Goal: Task Accomplishment & Management: Use online tool/utility

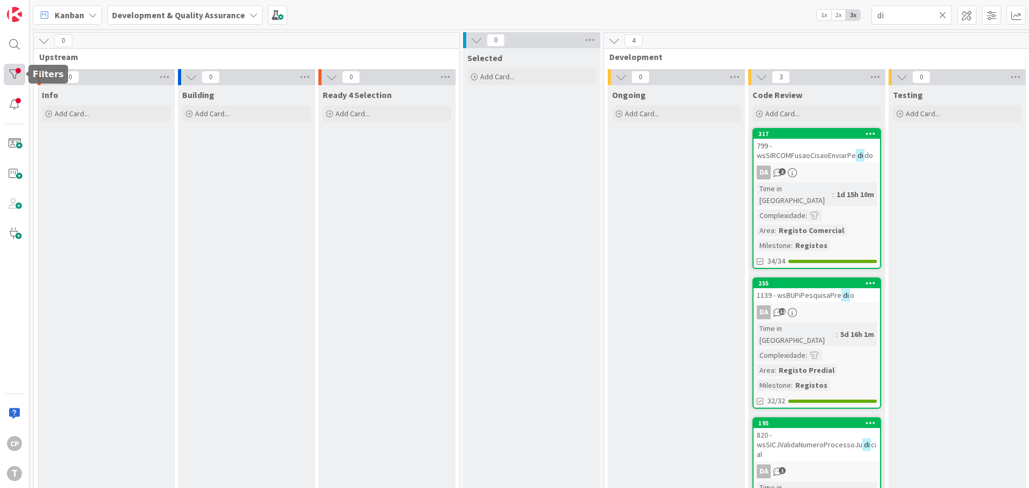
click at [10, 74] on div at bounding box center [14, 74] width 21 height 21
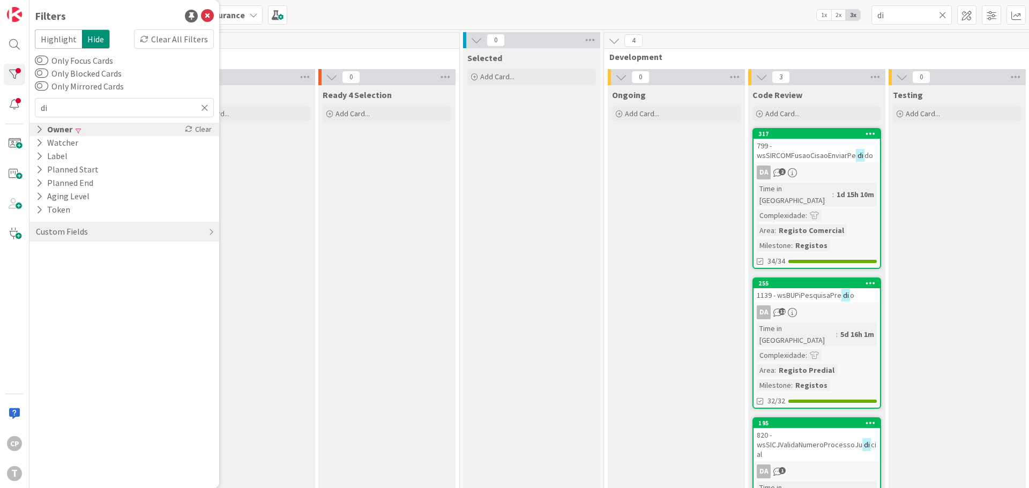
click at [41, 131] on icon at bounding box center [39, 129] width 7 height 9
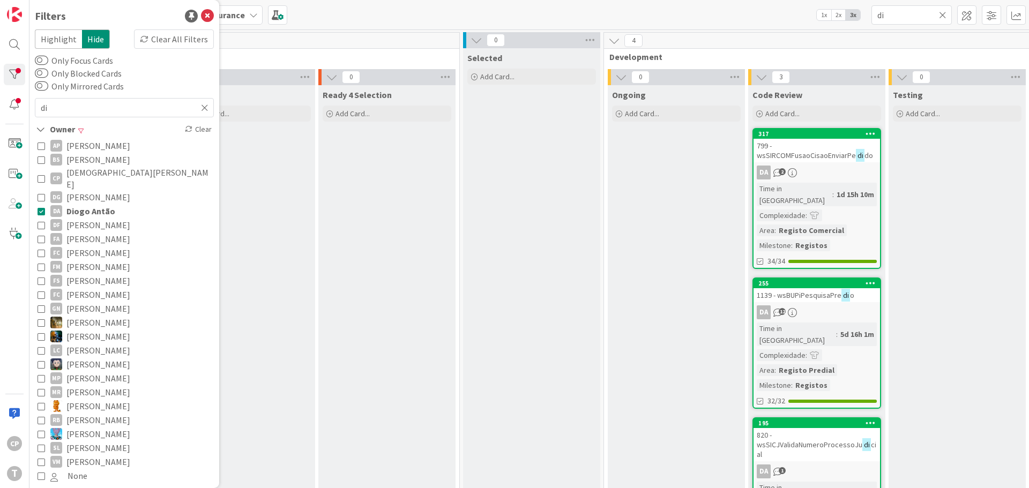
click at [43, 207] on icon at bounding box center [42, 211] width 8 height 8
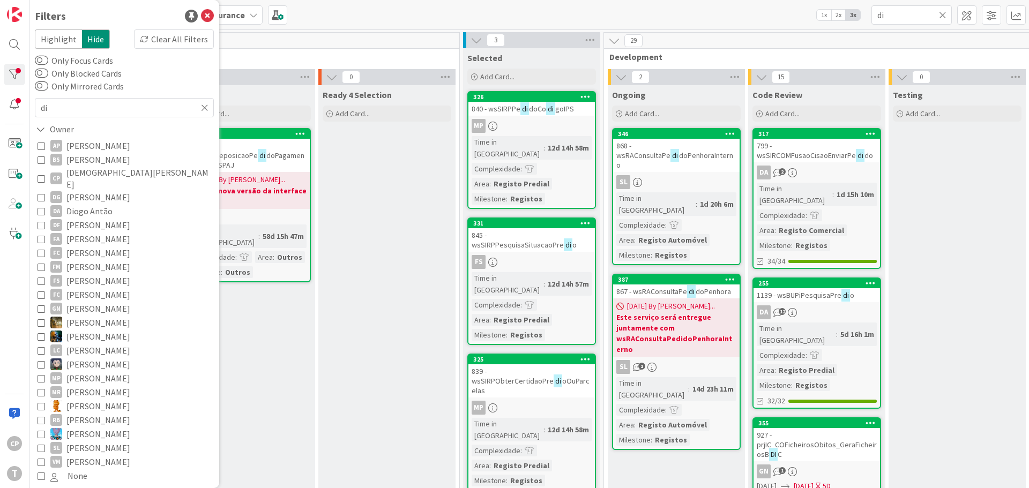
click at [42, 176] on icon at bounding box center [42, 179] width 8 height 8
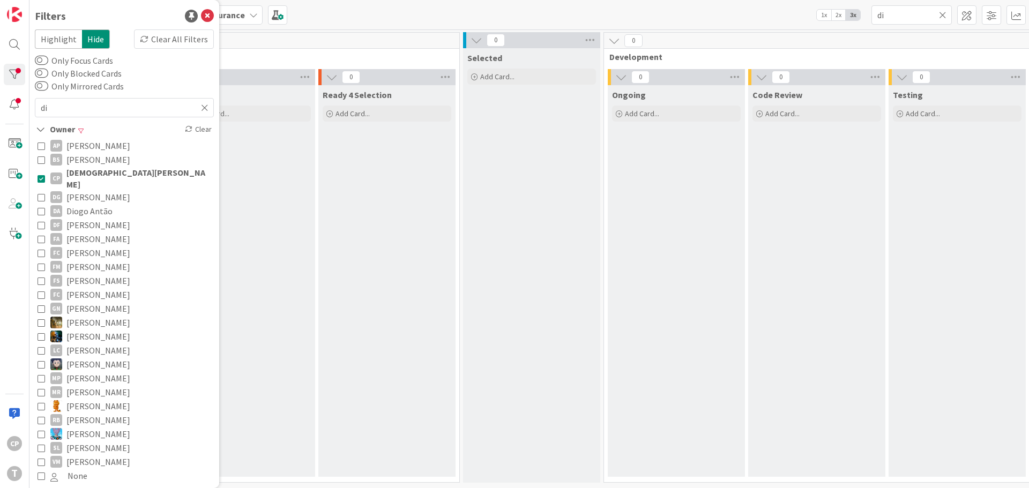
click at [42, 175] on icon at bounding box center [42, 179] width 8 height 8
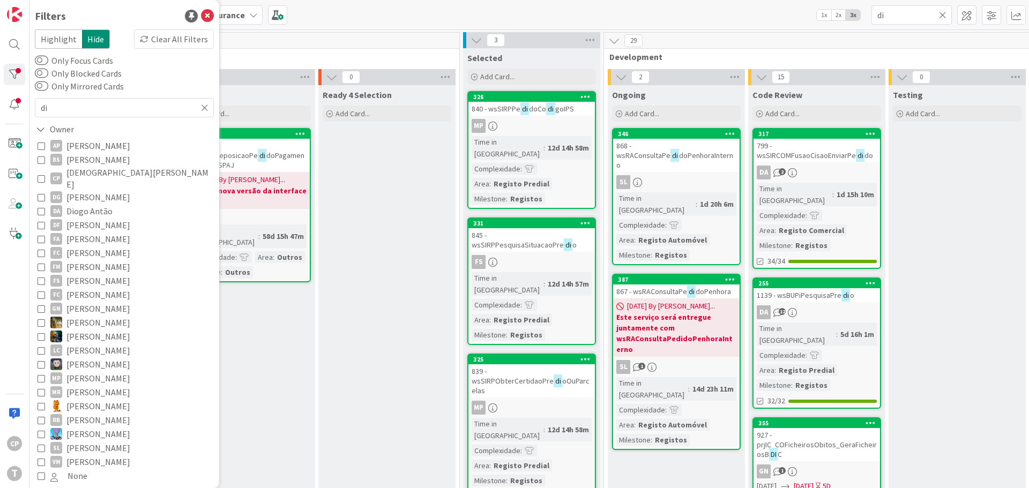
click at [40, 177] on icon at bounding box center [42, 179] width 8 height 8
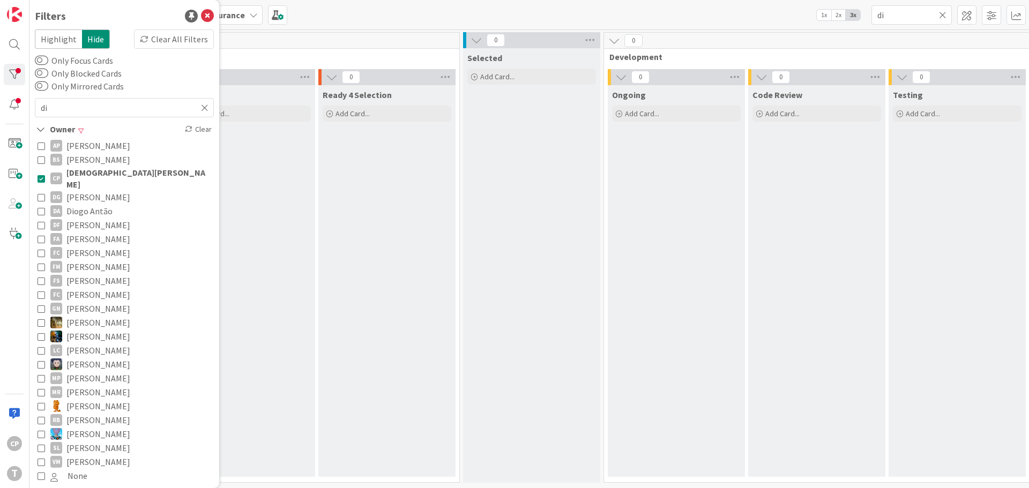
click at [42, 176] on icon at bounding box center [42, 179] width 8 height 8
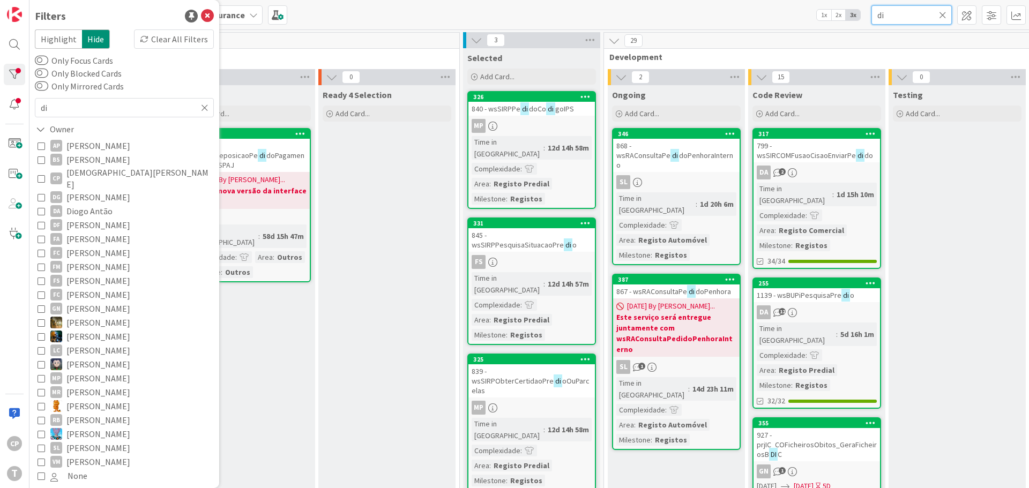
drag, startPoint x: 903, startPoint y: 15, endPoint x: 777, endPoint y: -9, distance: 128.1
click at [777, 0] on html "CP T Filters Highlight Hide Clear All Filters Only Focus Cards Only Blocked Car…" at bounding box center [514, 244] width 1029 height 488
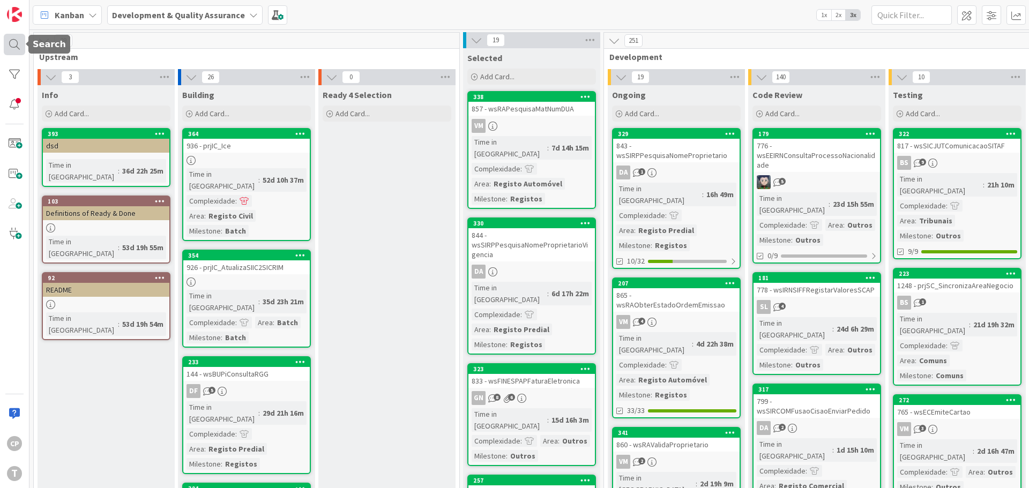
click at [13, 42] on div at bounding box center [14, 44] width 21 height 21
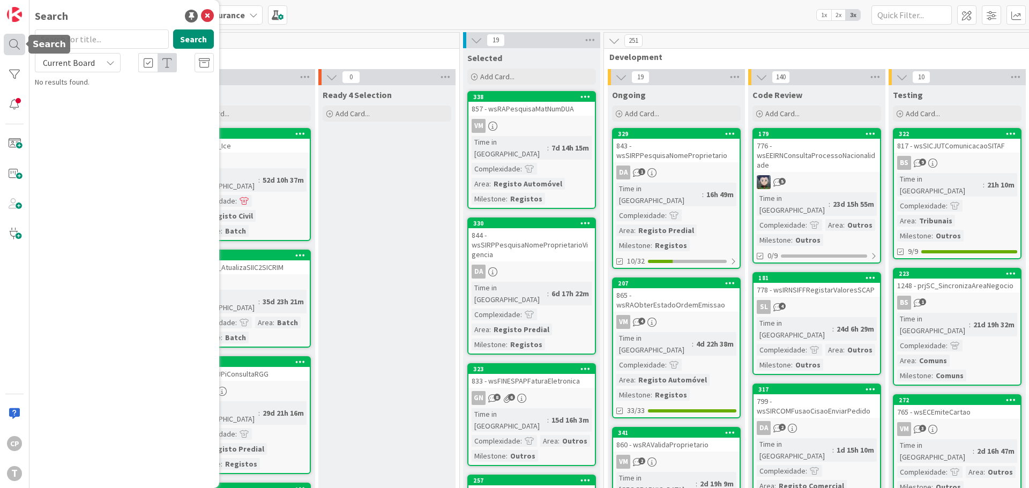
click at [13, 43] on div at bounding box center [14, 44] width 21 height 21
click at [9, 96] on div at bounding box center [14, 104] width 21 height 21
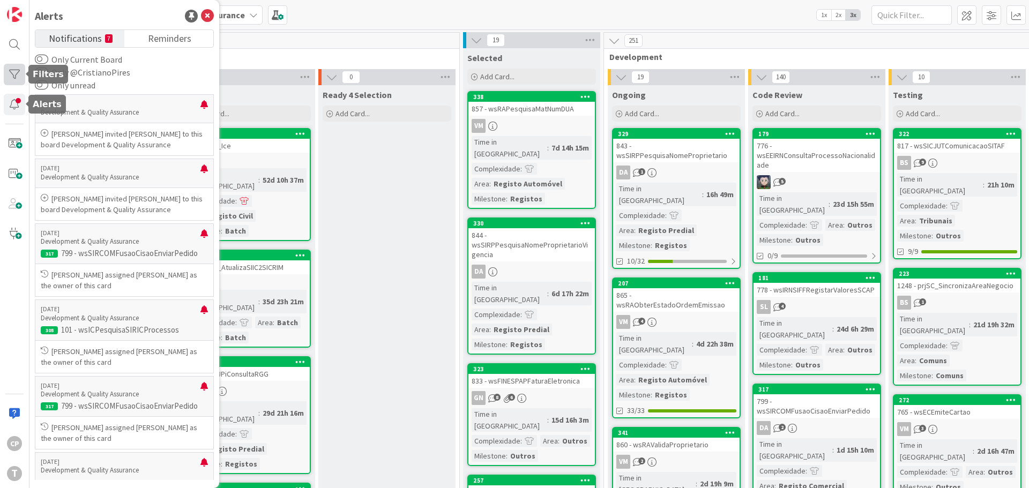
click at [15, 77] on div at bounding box center [14, 74] width 21 height 21
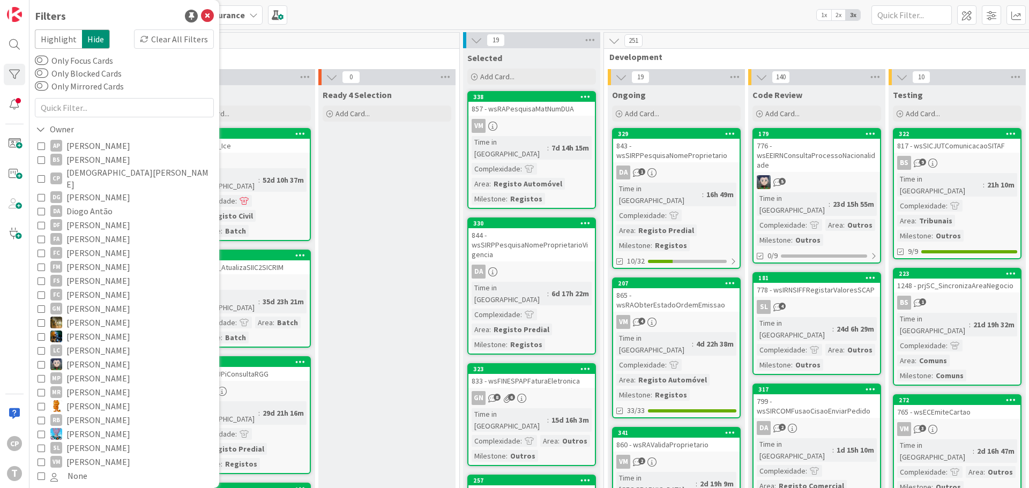
click at [41, 175] on icon at bounding box center [42, 179] width 8 height 8
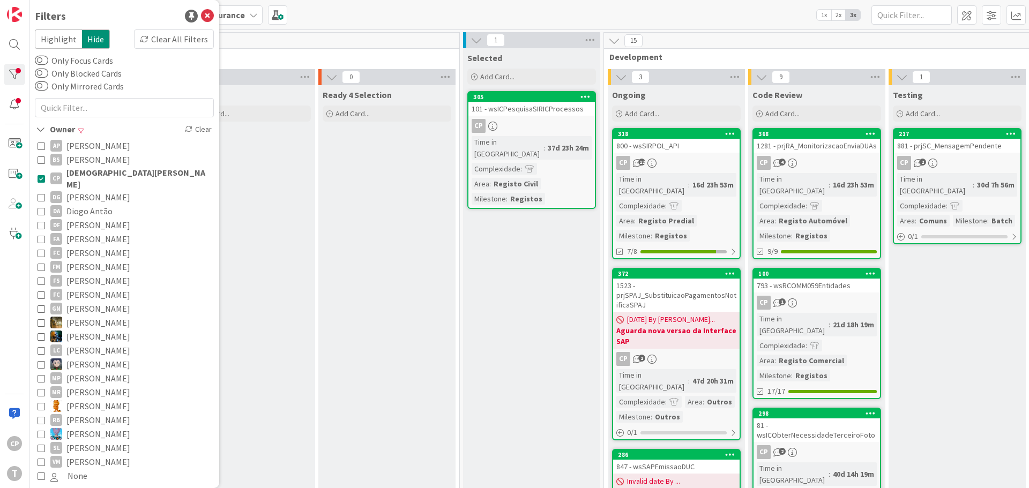
click at [689, 158] on div "CP 12" at bounding box center [676, 163] width 126 height 14
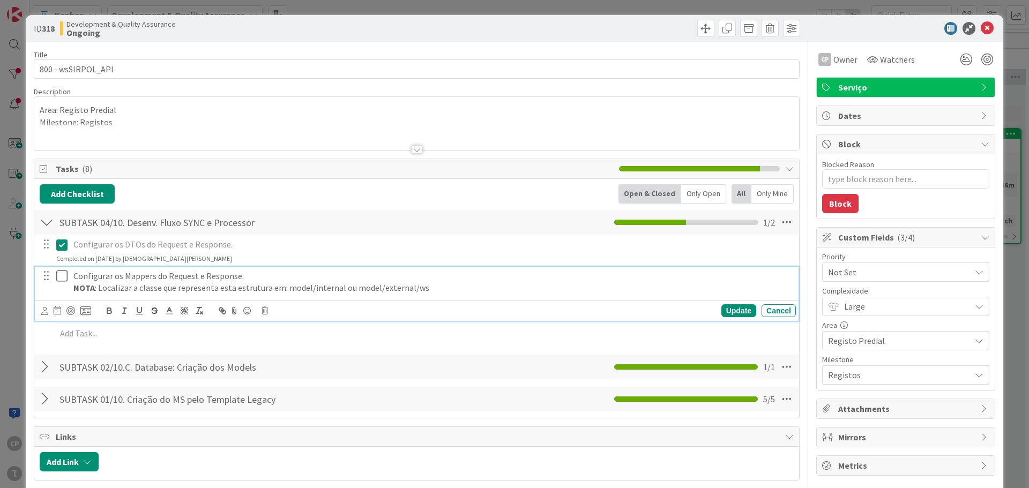
click at [61, 278] on icon at bounding box center [64, 276] width 16 height 13
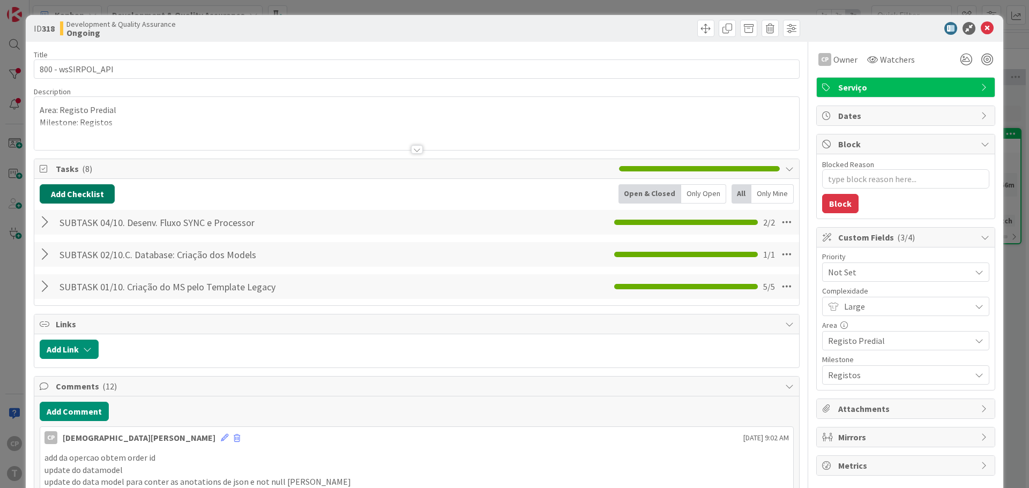
click at [83, 194] on button "Add Checklist" at bounding box center [77, 193] width 75 height 19
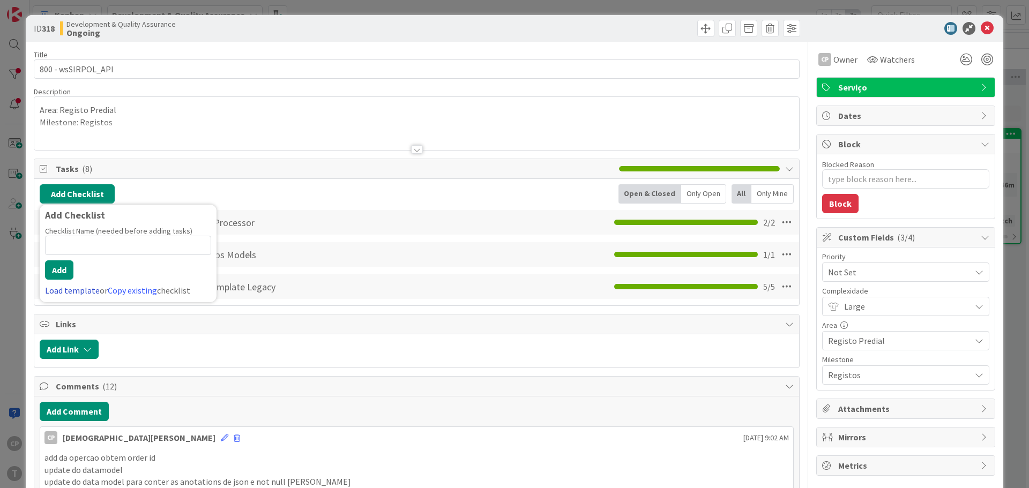
click at [61, 289] on link "Load template" at bounding box center [72, 290] width 55 height 11
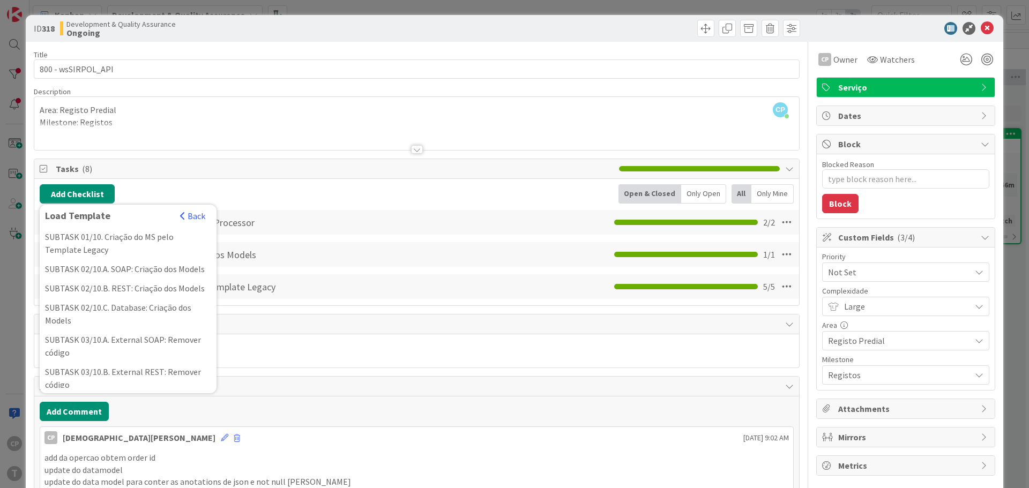
click at [325, 199] on div "Add Checklist Load Template Back SUBTASK 01/10. Criação do [PERSON_NAME] Templa…" at bounding box center [417, 193] width 754 height 19
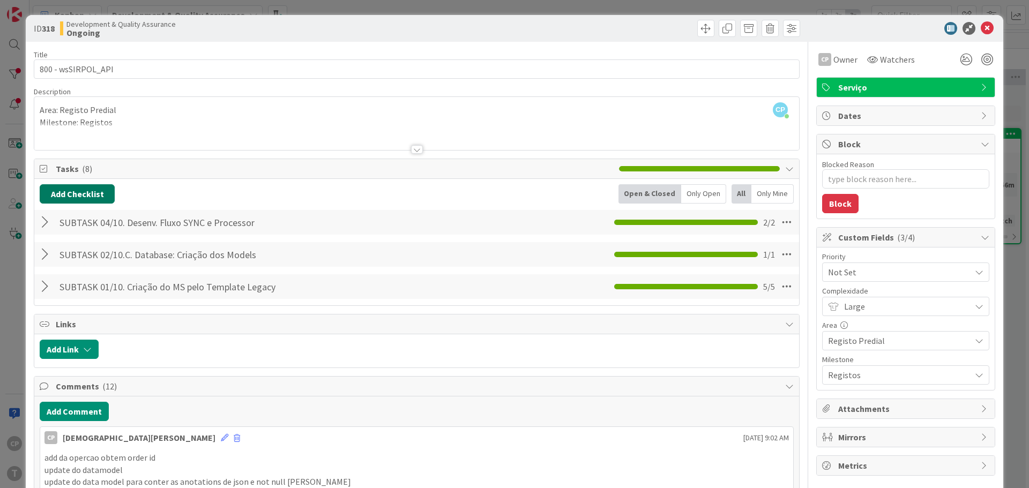
click at [77, 196] on button "Add Checklist" at bounding box center [77, 193] width 75 height 19
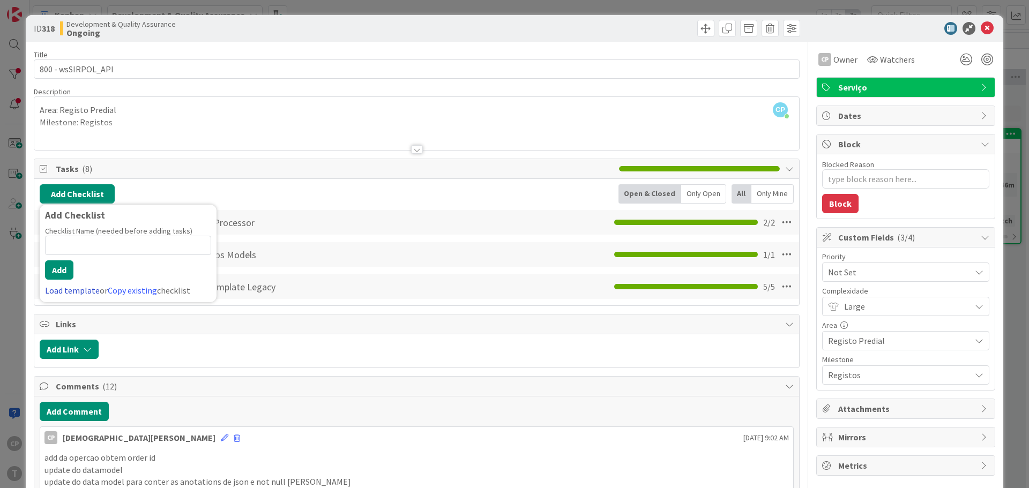
click at [72, 289] on link "Load template" at bounding box center [72, 290] width 55 height 11
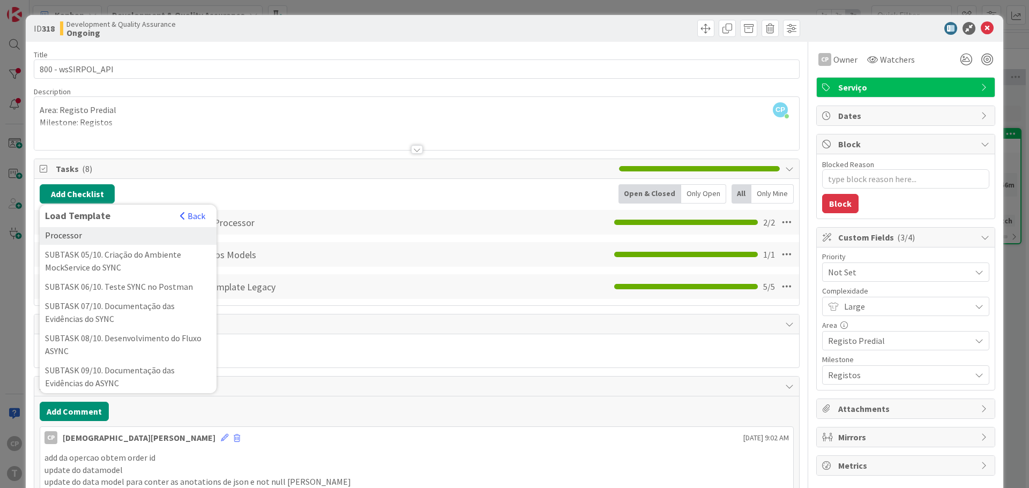
scroll to position [214, 0]
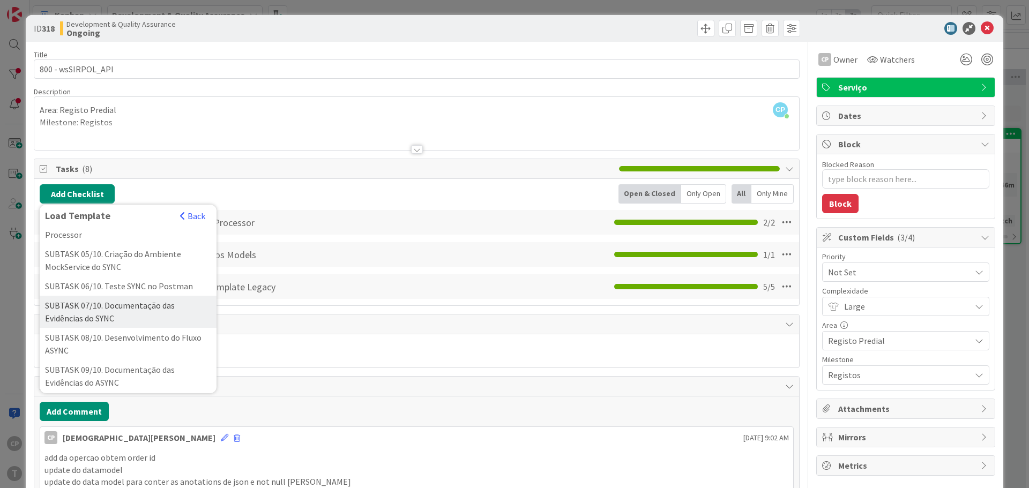
click at [155, 321] on div "SUBTASK 07/10. Documentação das Evidências do SYNC" at bounding box center [128, 312] width 177 height 32
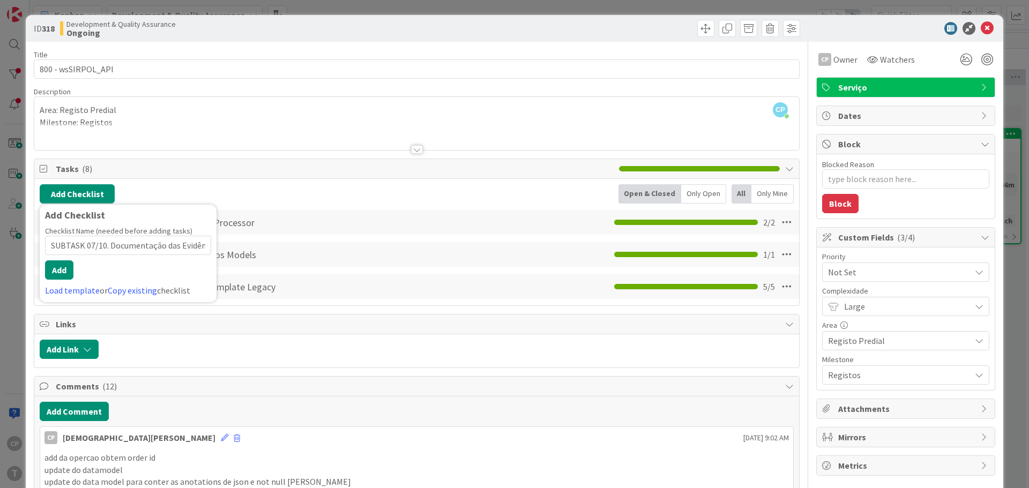
scroll to position [0, 45]
click at [56, 267] on button "Add" at bounding box center [59, 269] width 28 height 19
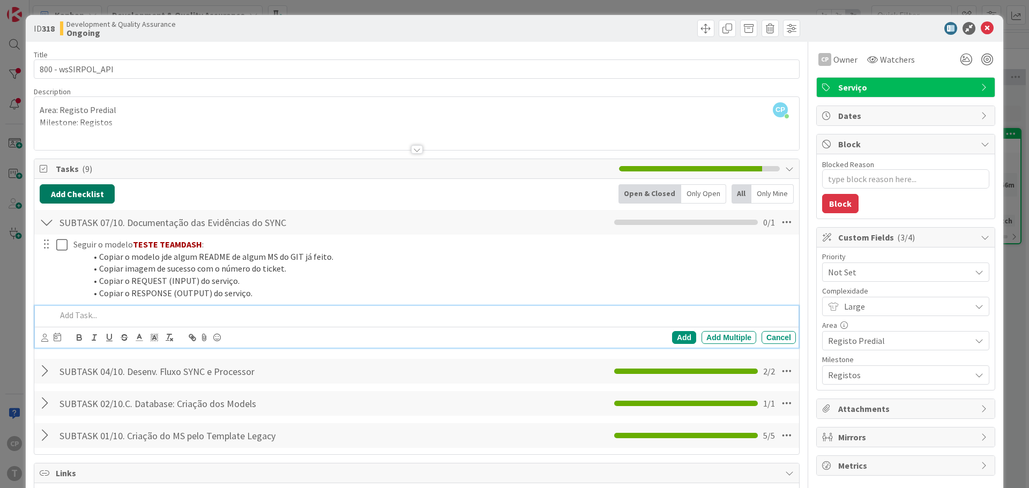
click at [86, 190] on button "Add Checklist" at bounding box center [77, 193] width 75 height 19
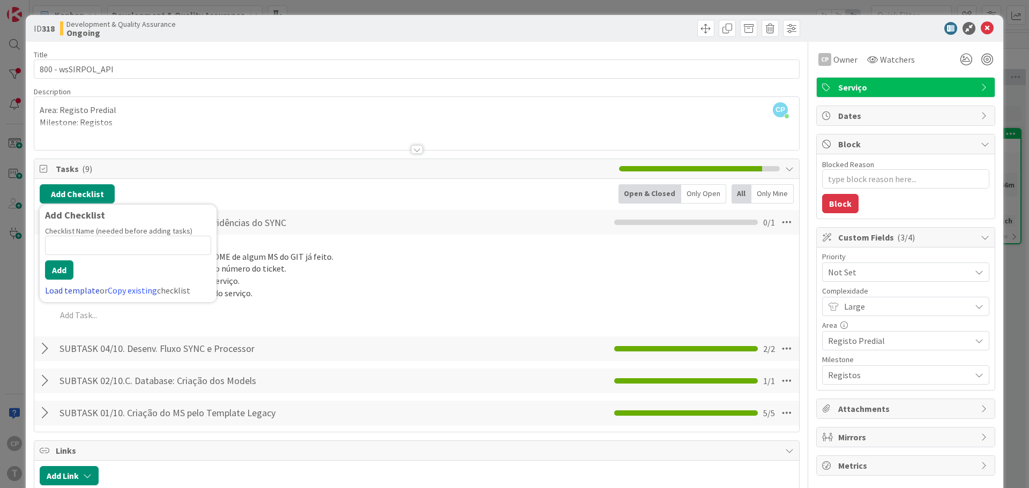
click at [86, 289] on link "Load template" at bounding box center [72, 290] width 55 height 11
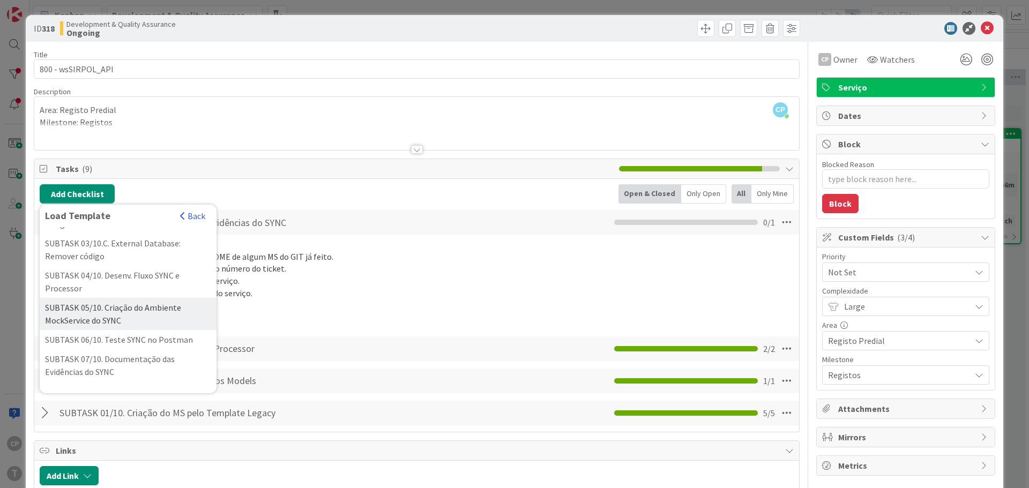
scroll to position [214, 0]
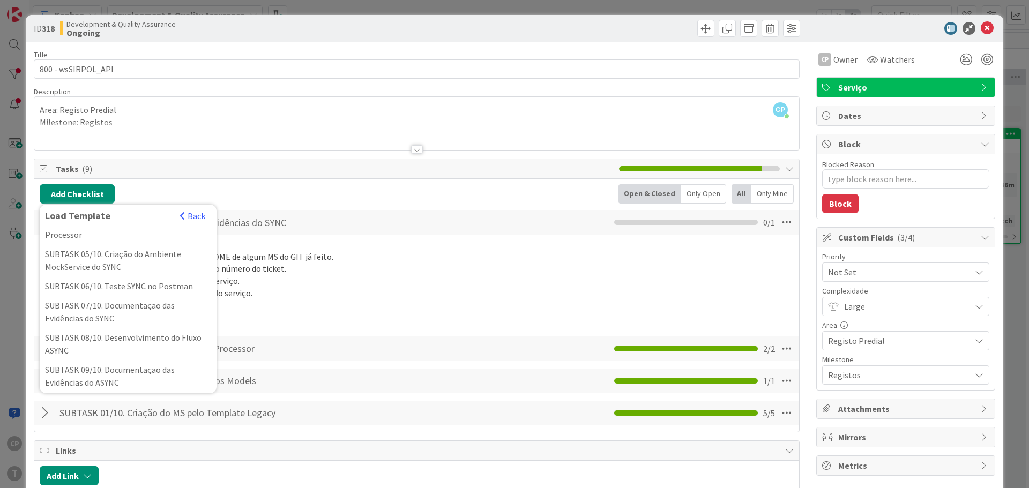
click at [138, 350] on div "SUBTASK 08/10. Desenvolvimento do Fluxo ASYNC" at bounding box center [128, 344] width 177 height 32
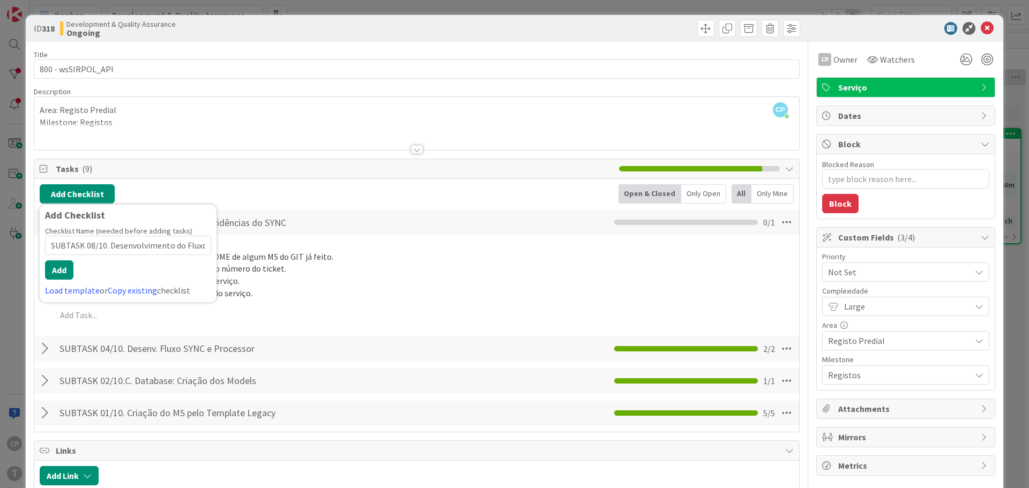
scroll to position [0, 25]
click at [58, 267] on button "Add" at bounding box center [59, 269] width 28 height 19
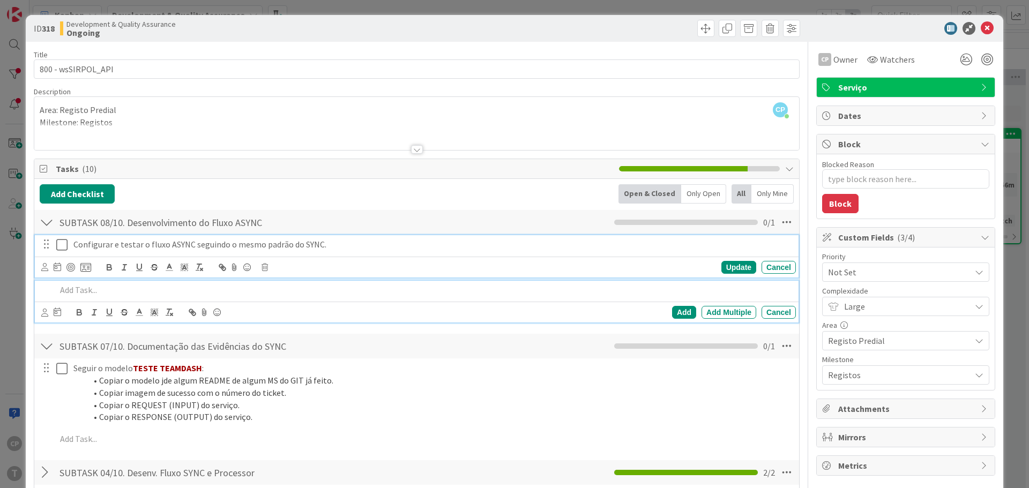
click at [65, 242] on icon at bounding box center [64, 245] width 16 height 13
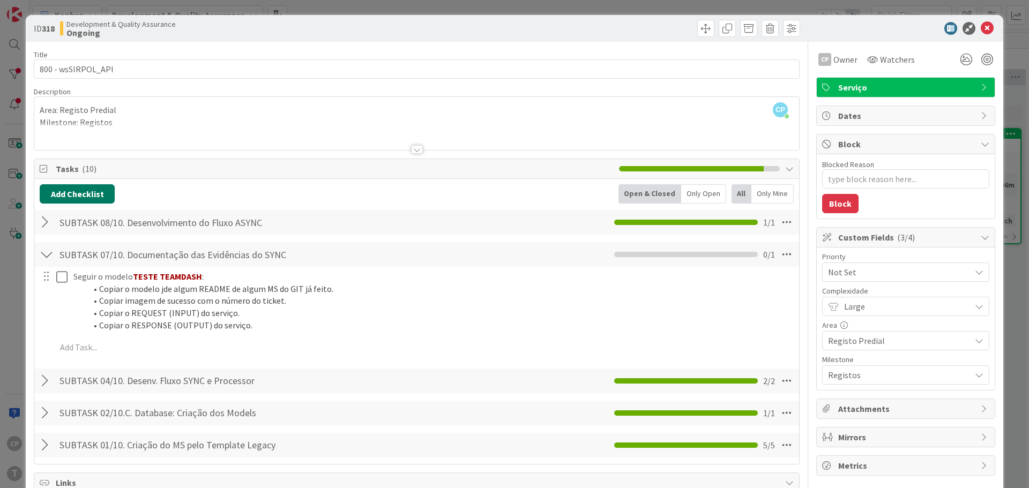
click at [79, 193] on button "Add Checklist" at bounding box center [77, 193] width 75 height 19
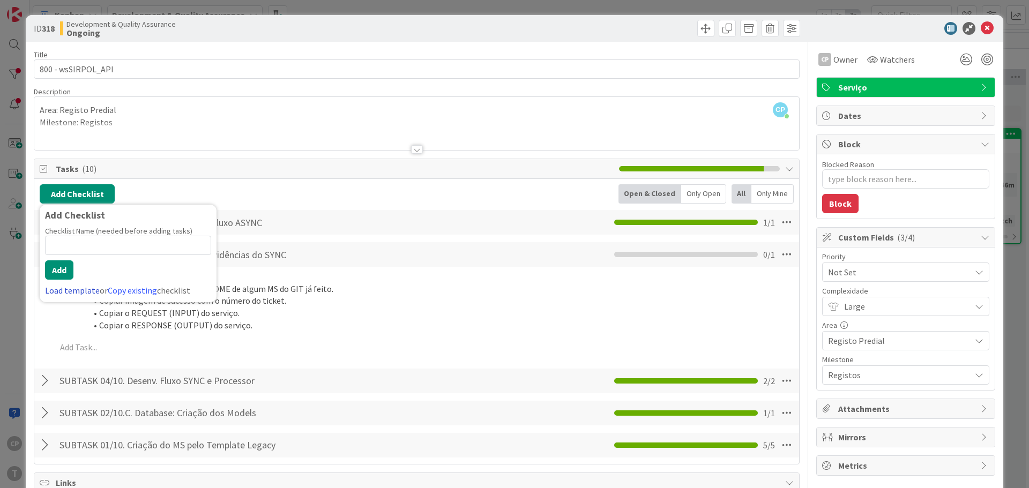
click at [73, 289] on link "Load template" at bounding box center [72, 290] width 55 height 11
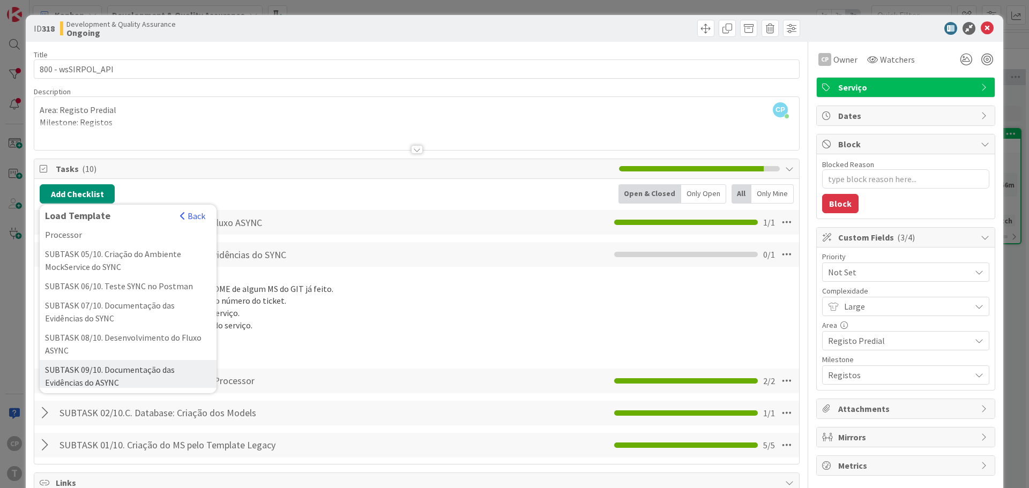
scroll to position [268, 0]
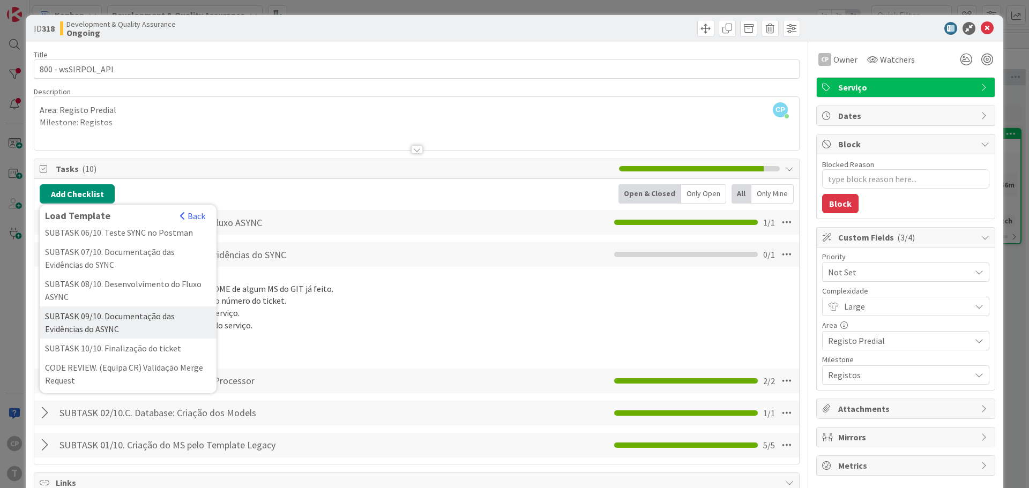
click at [159, 334] on div "SUBTASK 09/10. Documentação das Evidências do ASYNC" at bounding box center [128, 323] width 177 height 32
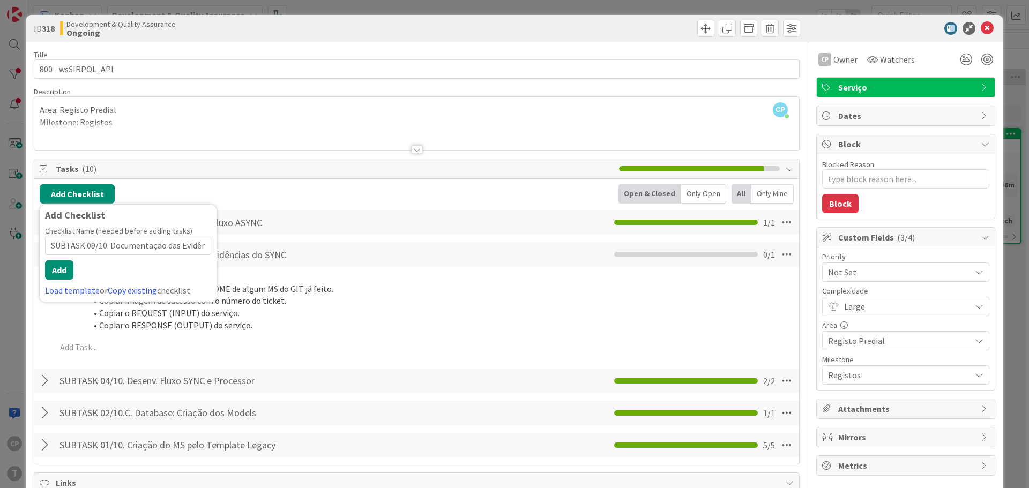
scroll to position [0, 50]
click at [65, 271] on button "Add" at bounding box center [59, 269] width 28 height 19
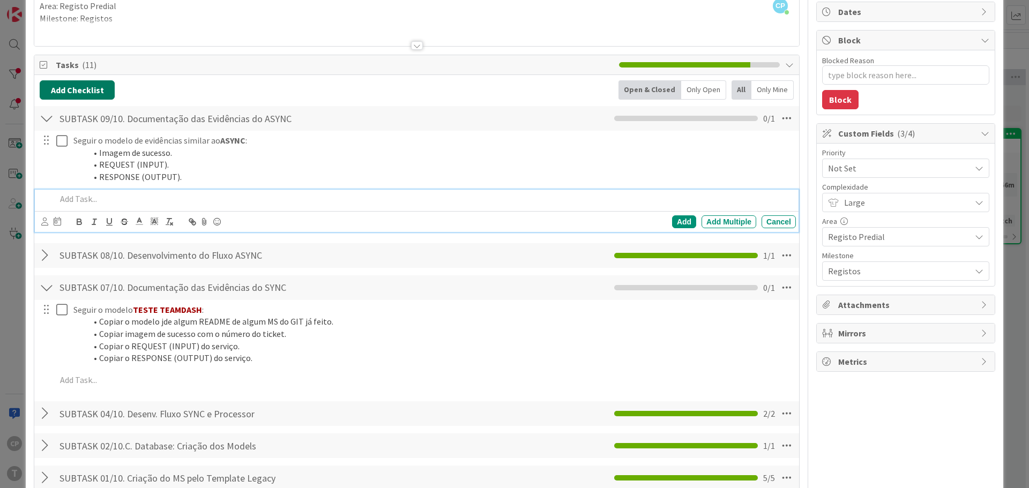
scroll to position [54, 0]
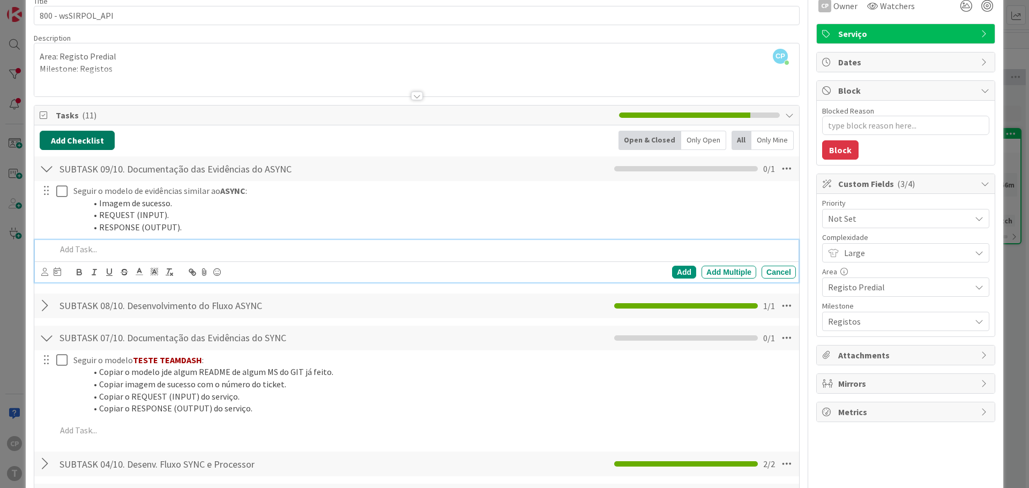
click at [80, 143] on button "Add Checklist" at bounding box center [77, 140] width 75 height 19
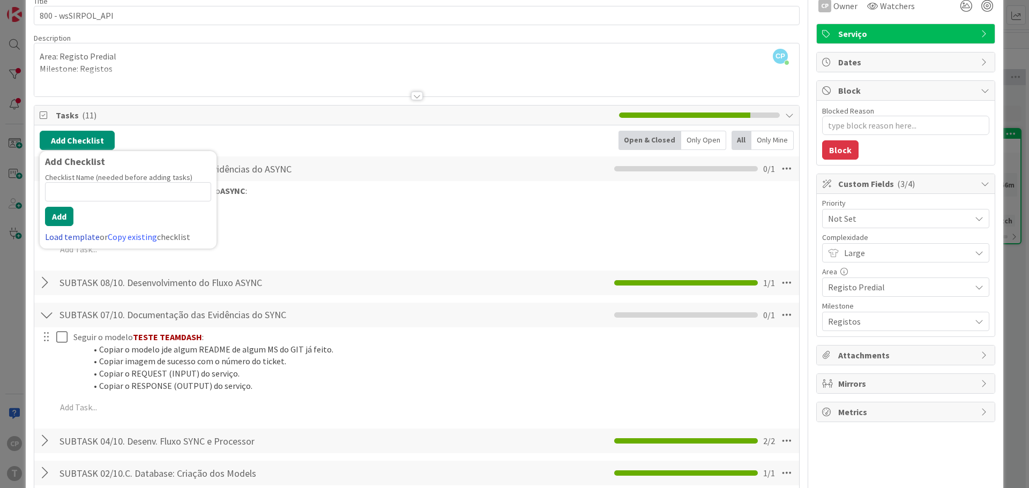
click at [83, 239] on link "Load template" at bounding box center [72, 237] width 55 height 11
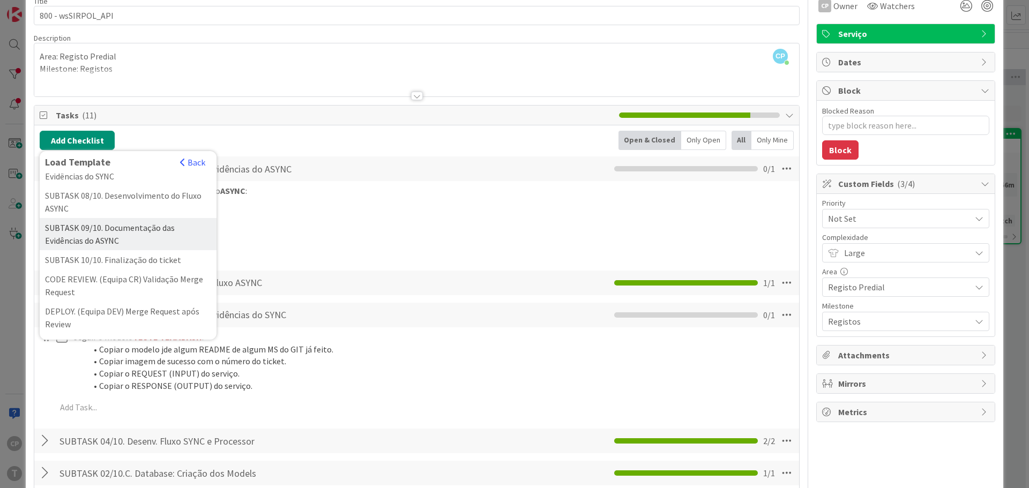
scroll to position [322, 0]
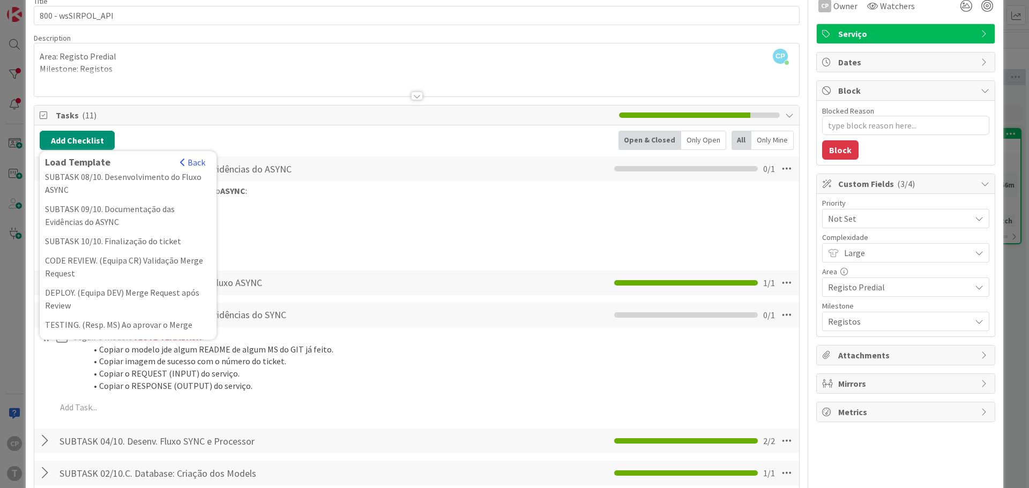
click at [354, 136] on div "Add Checklist Load Template Back SUBTASK 01/10. Criação do [PERSON_NAME] Templa…" at bounding box center [417, 140] width 754 height 19
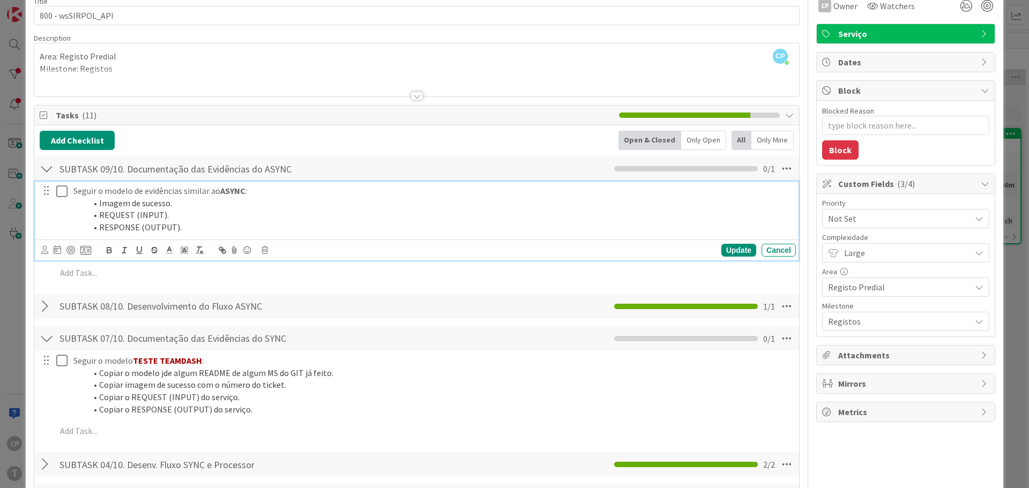
click at [64, 192] on icon at bounding box center [64, 191] width 16 height 13
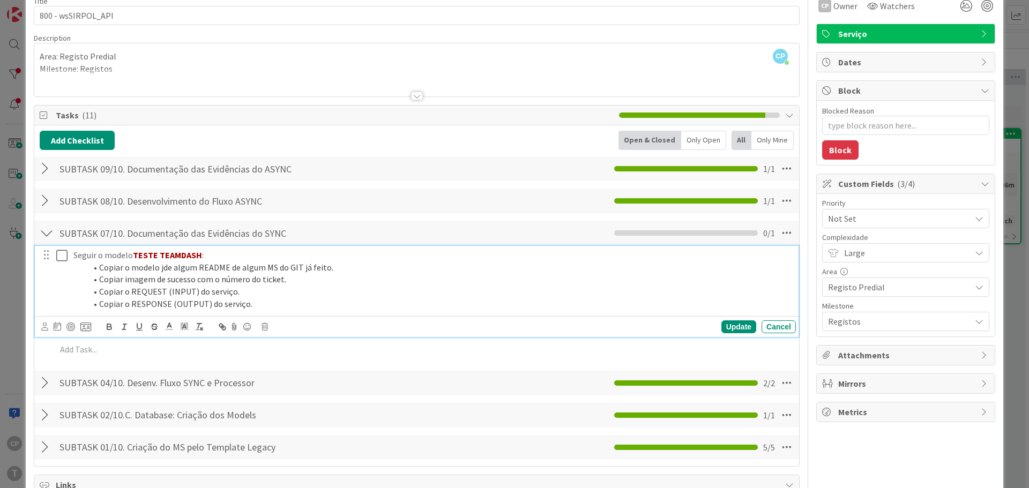
click at [64, 256] on icon at bounding box center [64, 255] width 16 height 13
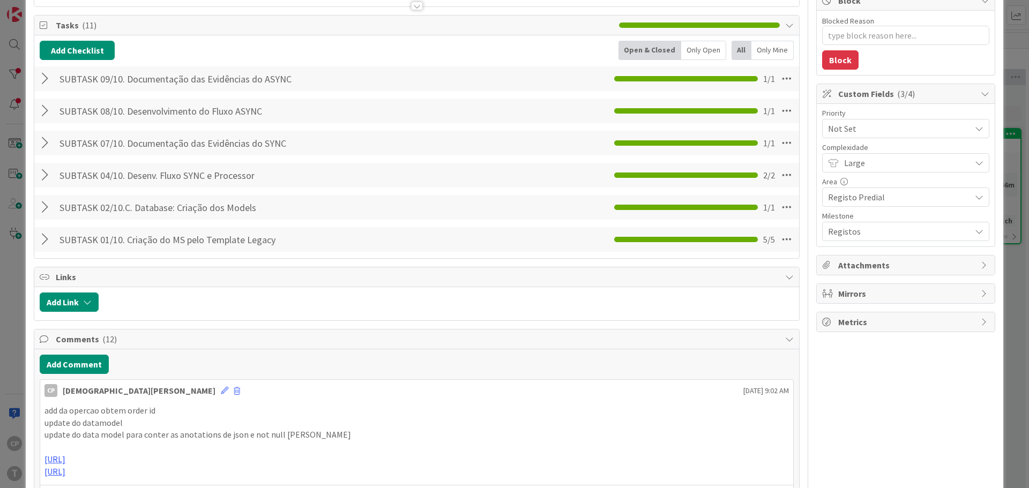
scroll to position [161, 0]
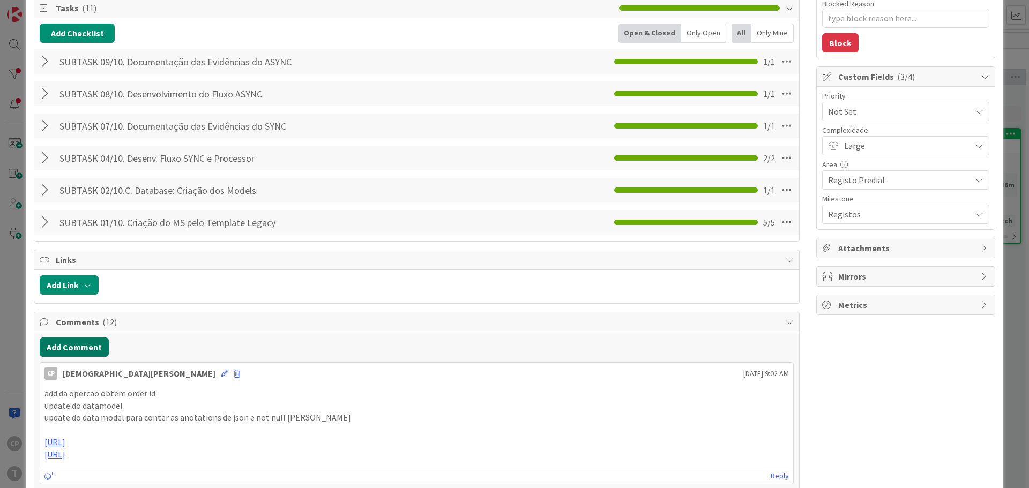
click at [72, 341] on button "Add Comment" at bounding box center [74, 347] width 69 height 19
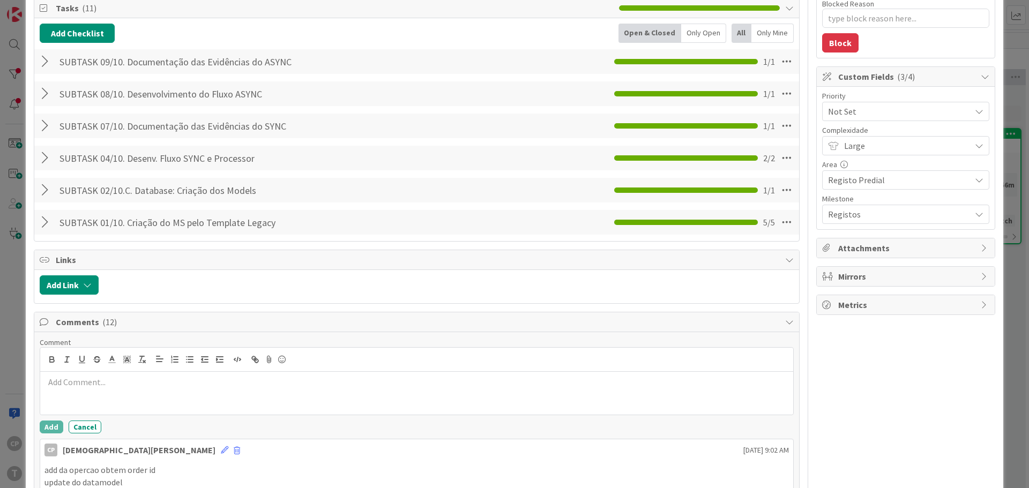
click at [152, 386] on p at bounding box center [416, 382] width 745 height 12
click at [82, 381] on p at bounding box center [416, 382] width 745 height 12
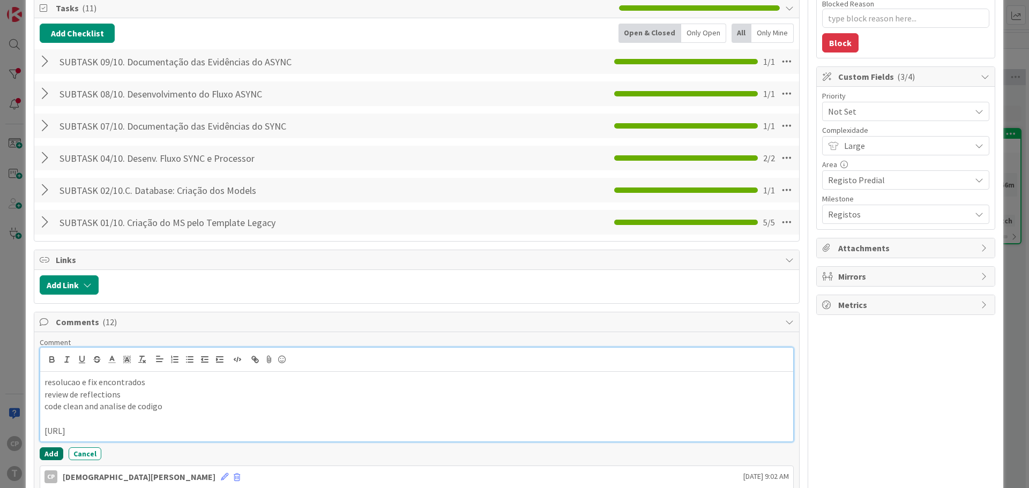
click at [54, 455] on button "Add" at bounding box center [52, 454] width 24 height 13
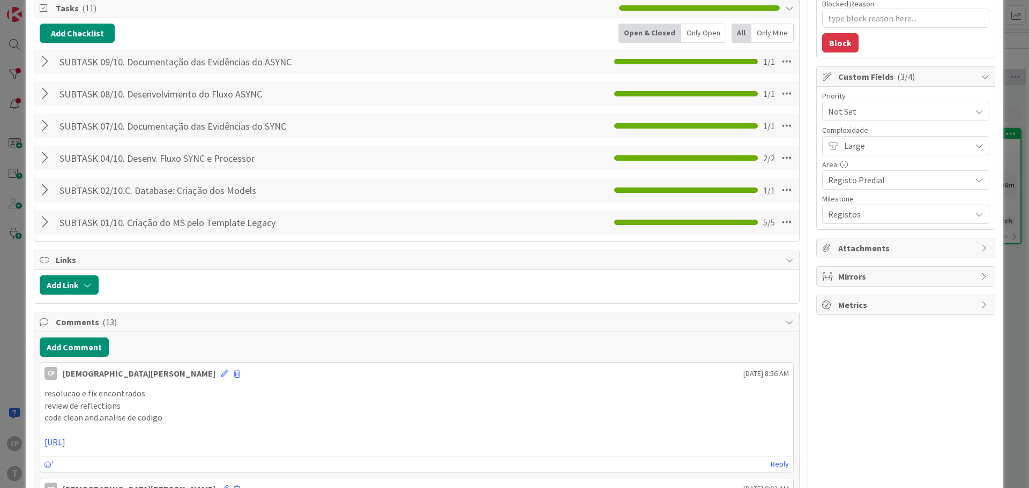
scroll to position [0, 0]
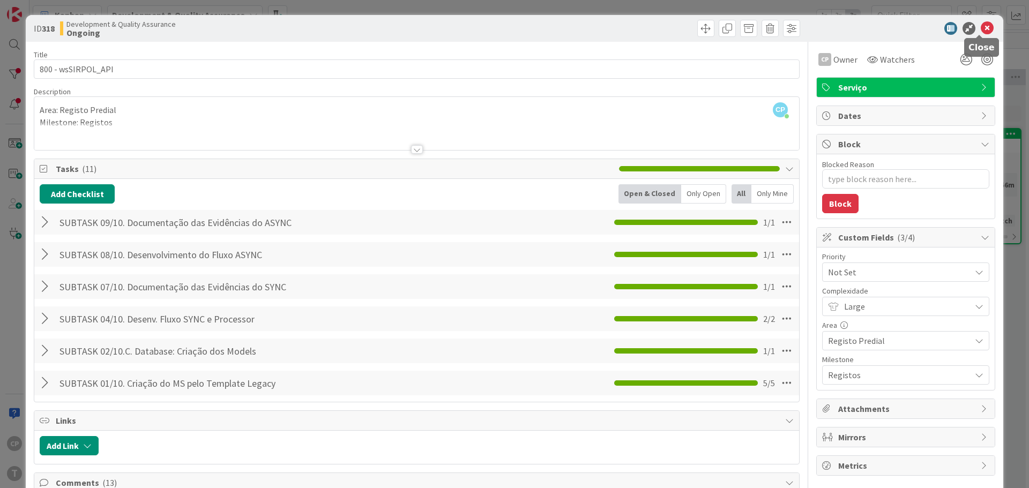
click at [981, 31] on icon at bounding box center [987, 28] width 13 height 13
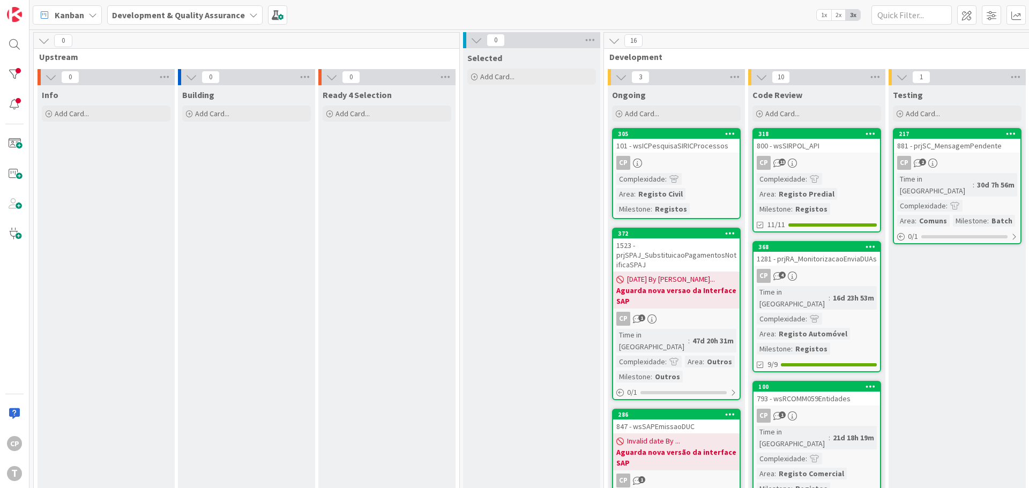
click at [683, 168] on div "CP" at bounding box center [676, 163] width 126 height 14
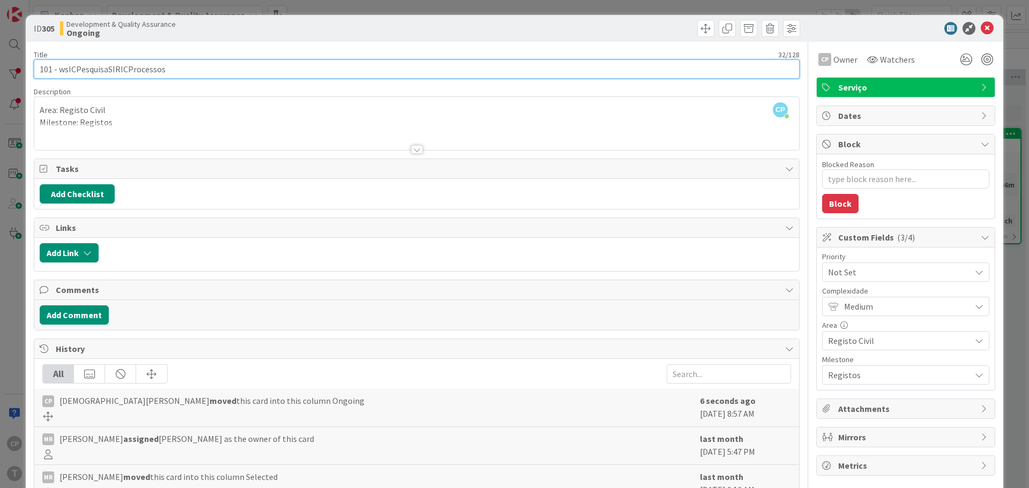
drag, startPoint x: 170, startPoint y: 68, endPoint x: 58, endPoint y: 65, distance: 112.0
click at [58, 65] on input "101 - wsICPesquisaSIRICProcessos" at bounding box center [417, 68] width 766 height 19
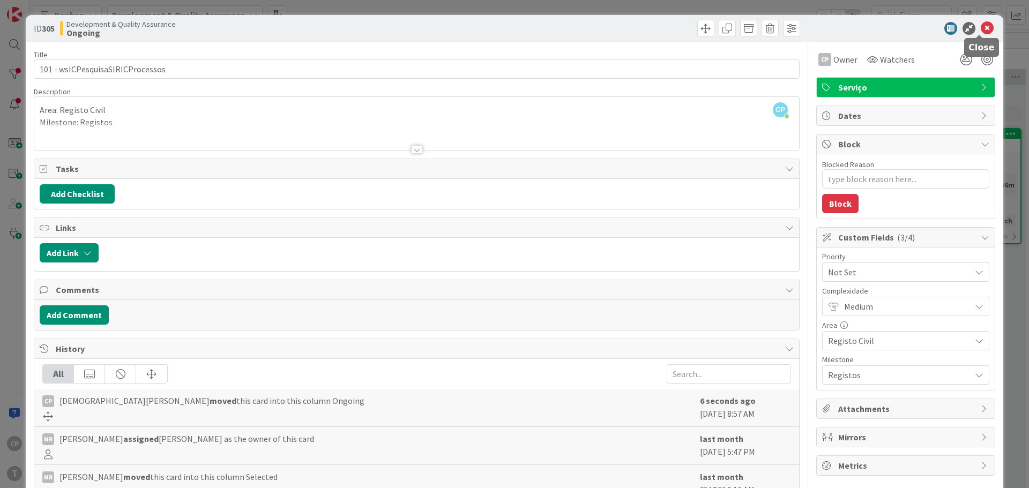
click at [981, 28] on icon at bounding box center [987, 28] width 13 height 13
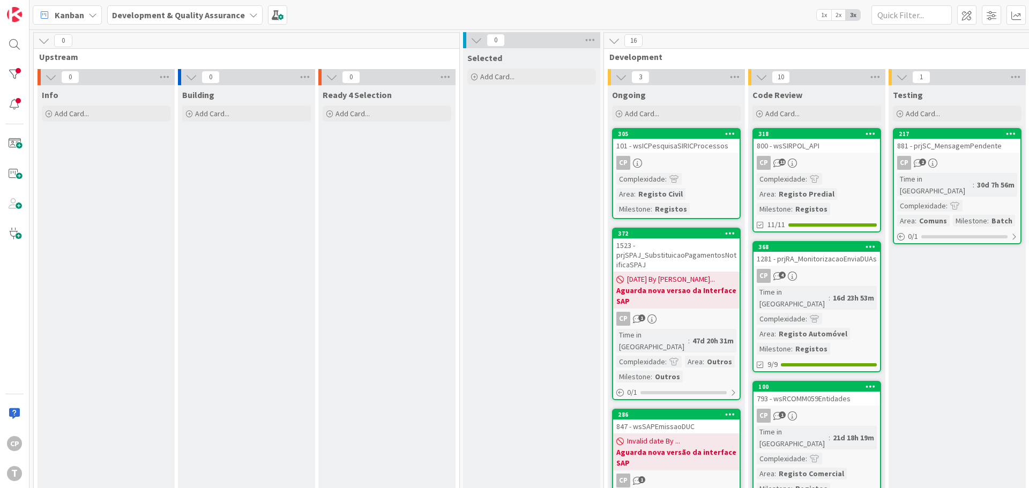
click at [651, 147] on div "101 - wsICPesquisaSIRICProcessos" at bounding box center [676, 146] width 126 height 14
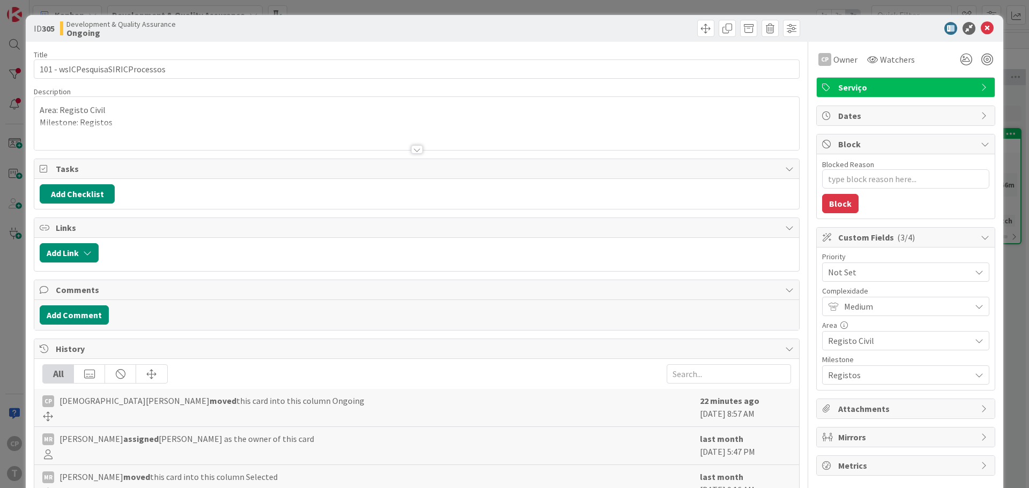
click at [49, 32] on b "305" at bounding box center [48, 28] width 13 height 11
copy b "305"
type textarea "x"
